Goal: Information Seeking & Learning: Stay updated

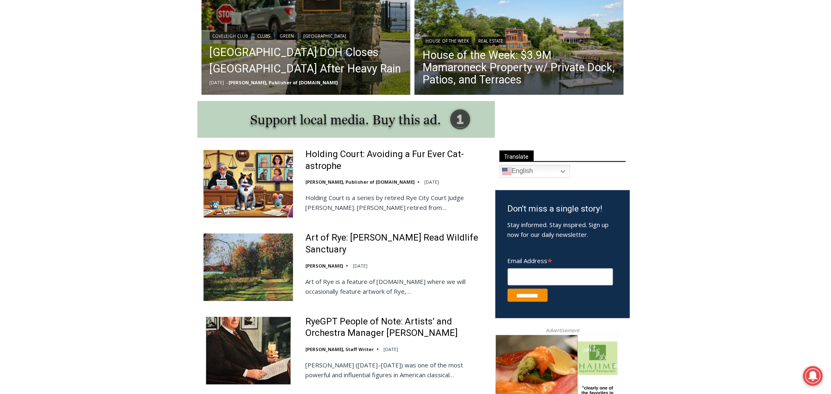
scroll to position [352, 0]
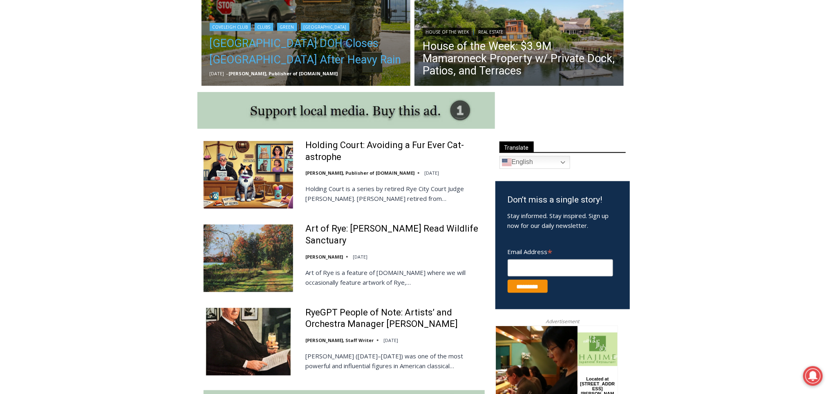
click at [235, 67] on link "[GEOGRAPHIC_DATA] DOH Closes [GEOGRAPHIC_DATA] After Heavy Rain" at bounding box center [306, 51] width 193 height 33
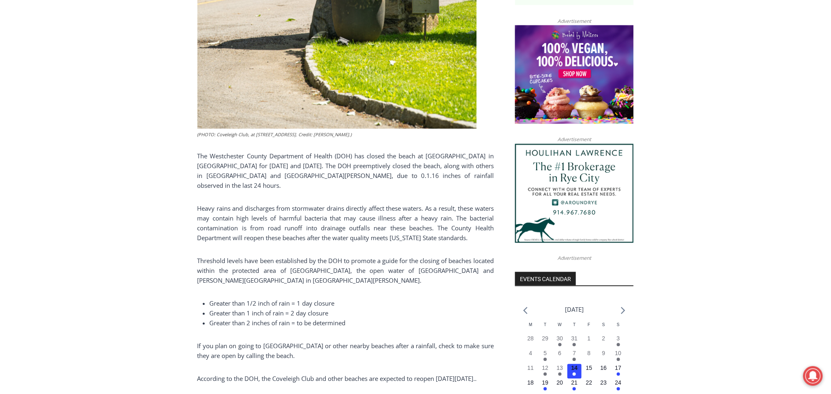
scroll to position [656, 0]
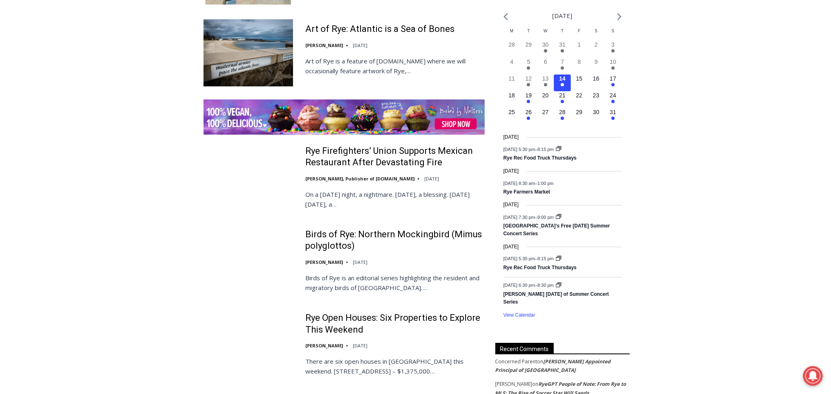
scroll to position [1192, 0]
